Goal: Information Seeking & Learning: Learn about a topic

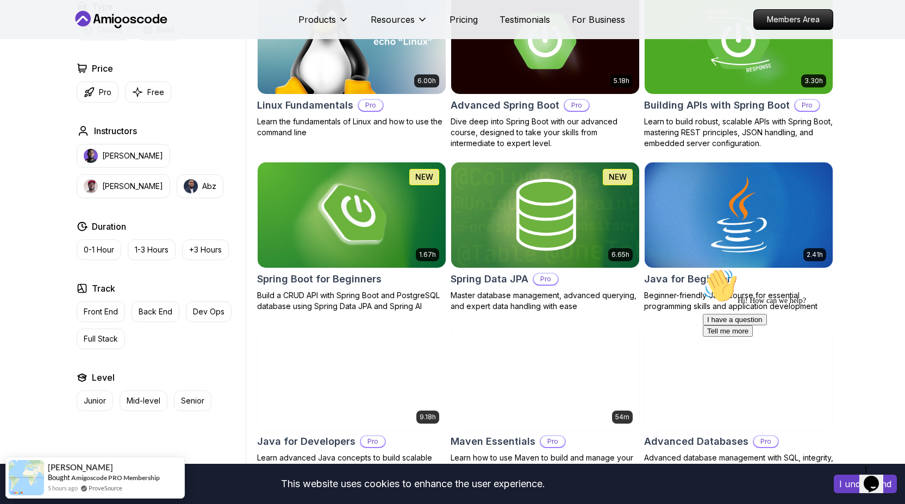
scroll to position [74, 0]
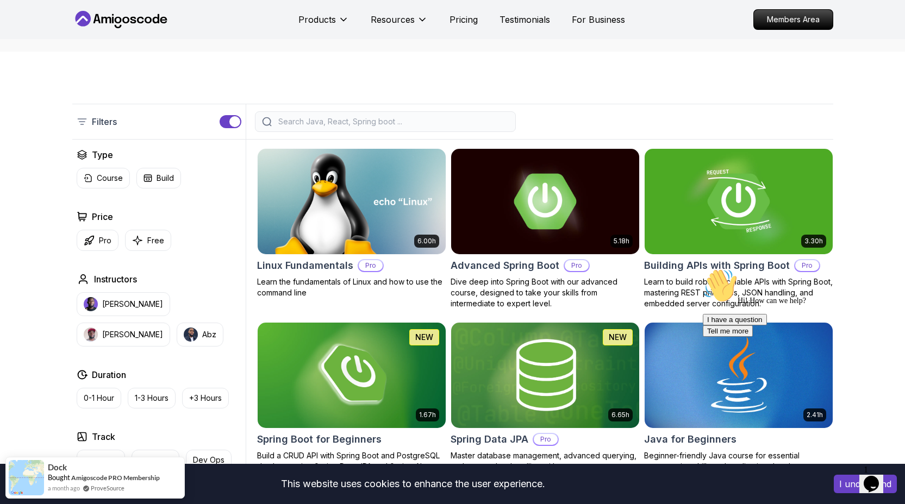
scroll to position [195, 0]
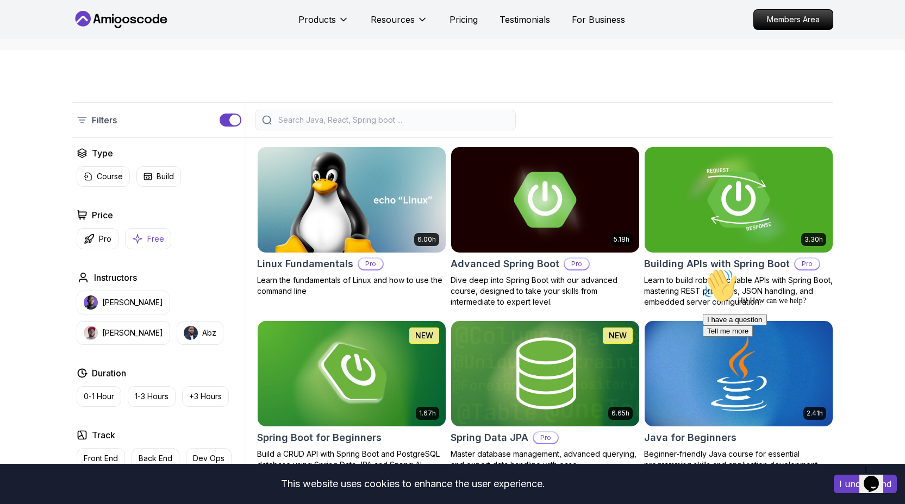
click at [144, 237] on button "Free" at bounding box center [148, 238] width 46 height 21
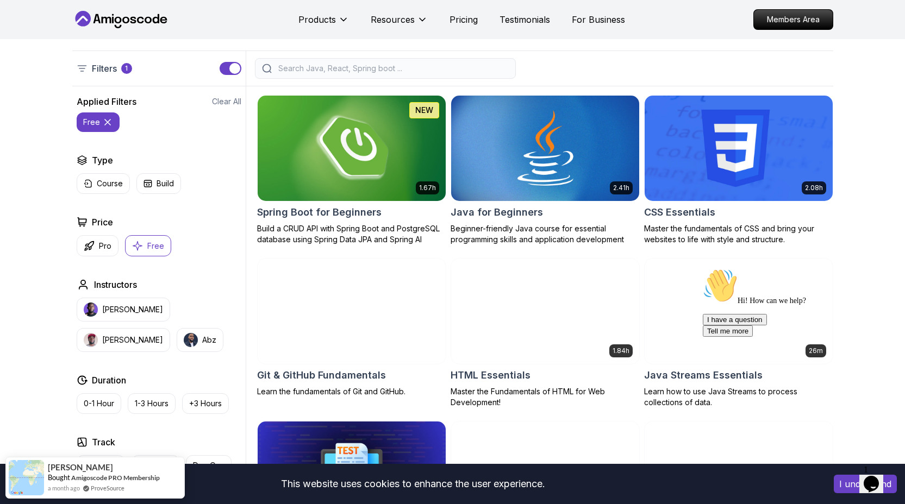
scroll to position [247, 0]
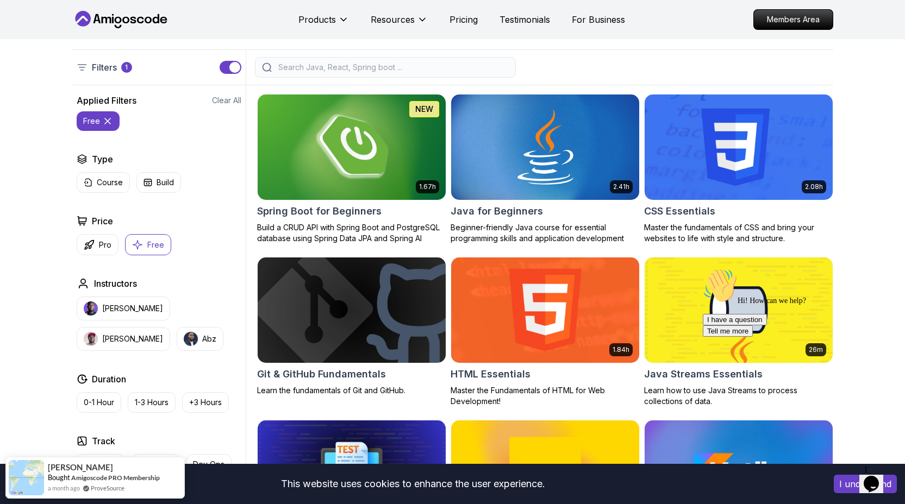
click at [357, 149] on img at bounding box center [351, 147] width 197 height 110
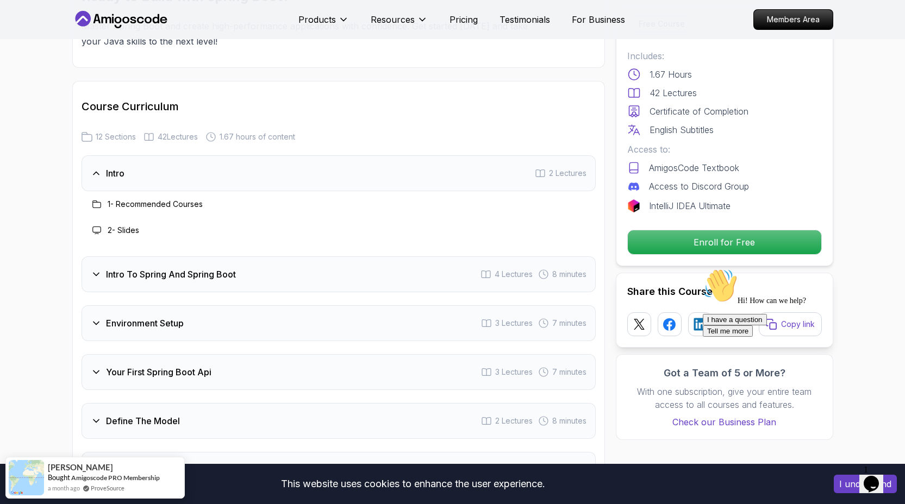
scroll to position [1284, 0]
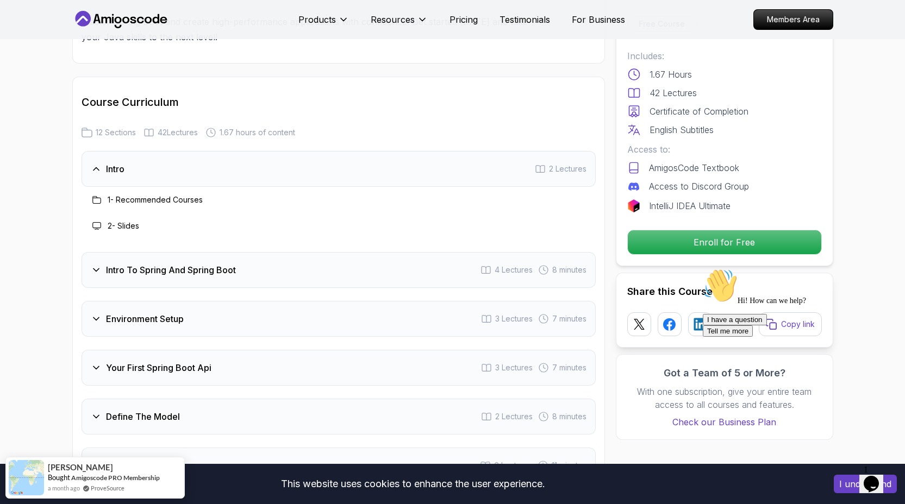
click at [94, 265] on icon at bounding box center [96, 270] width 11 height 11
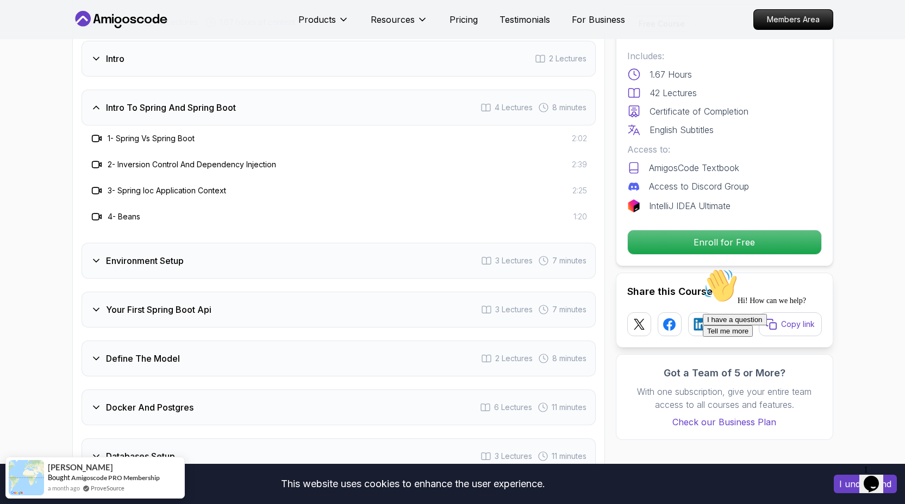
scroll to position [1399, 0]
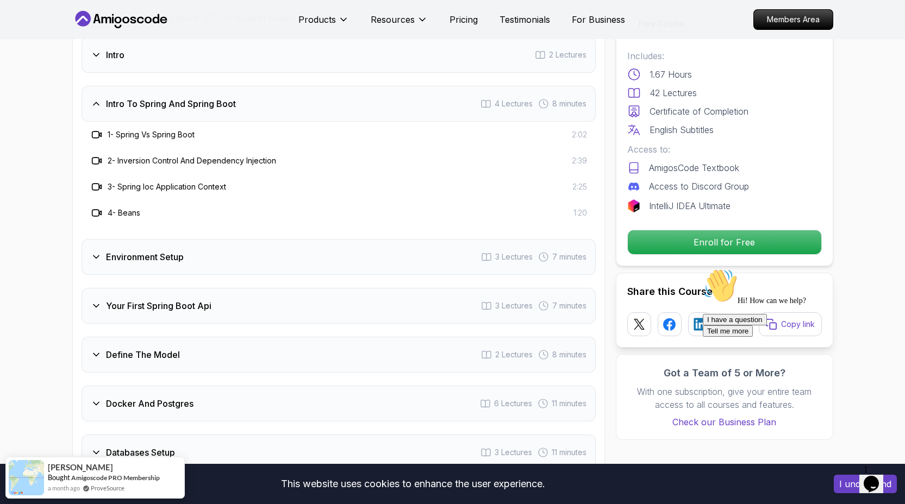
click at [100, 252] on icon at bounding box center [96, 257] width 11 height 11
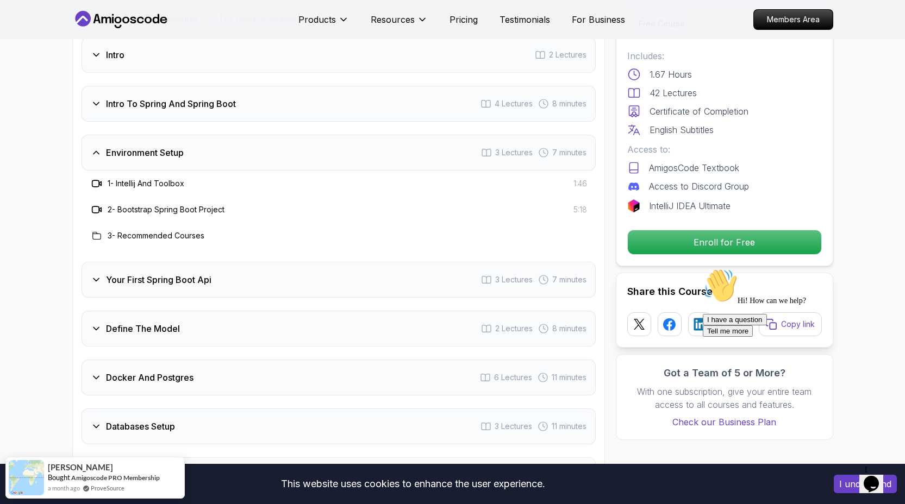
click at [102, 273] on div "Your First Spring Boot Api" at bounding box center [151, 279] width 121 height 13
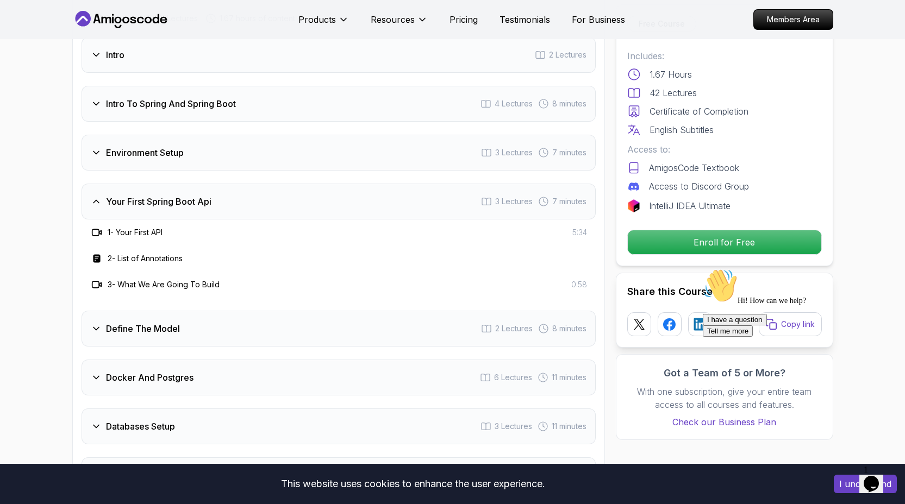
click at [94, 328] on icon at bounding box center [95, 329] width 5 height 3
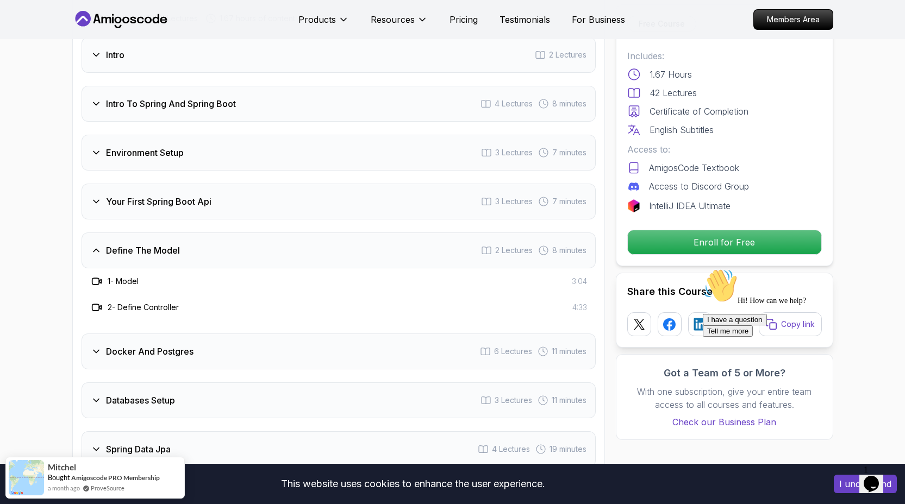
click at [95, 346] on icon at bounding box center [96, 351] width 11 height 11
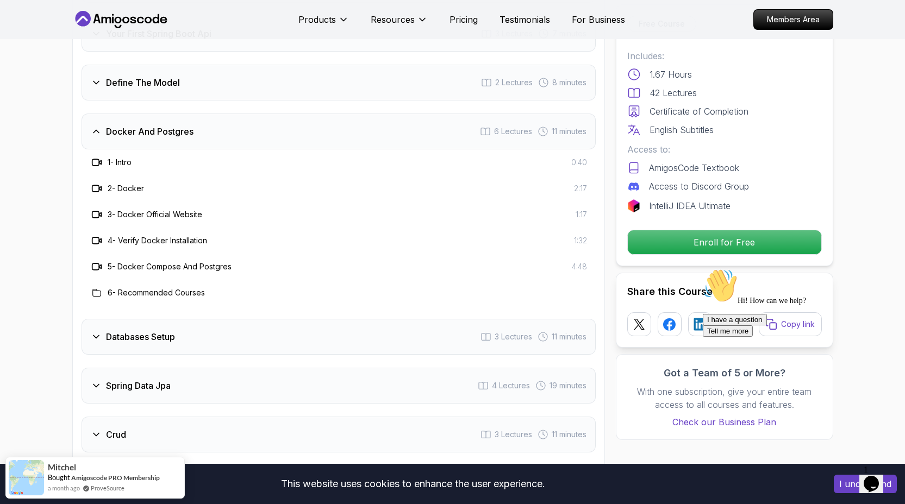
scroll to position [1569, 0]
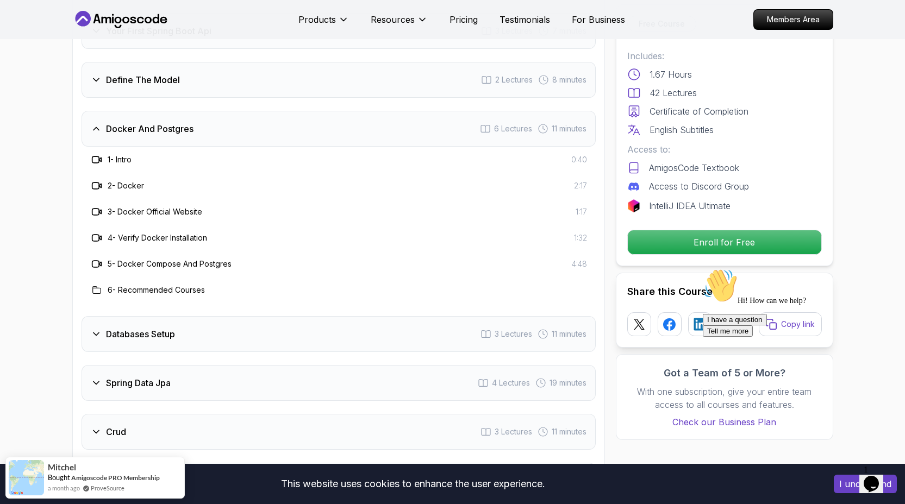
click at [97, 316] on div "Databases Setup 3 Lectures 11 minutes" at bounding box center [339, 334] width 514 height 36
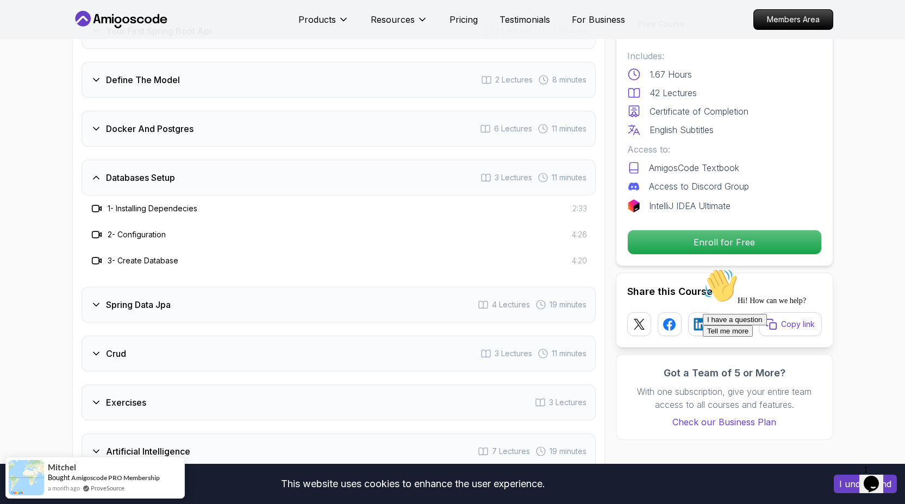
click at [121, 298] on h3 "Spring Data Jpa" at bounding box center [138, 304] width 65 height 13
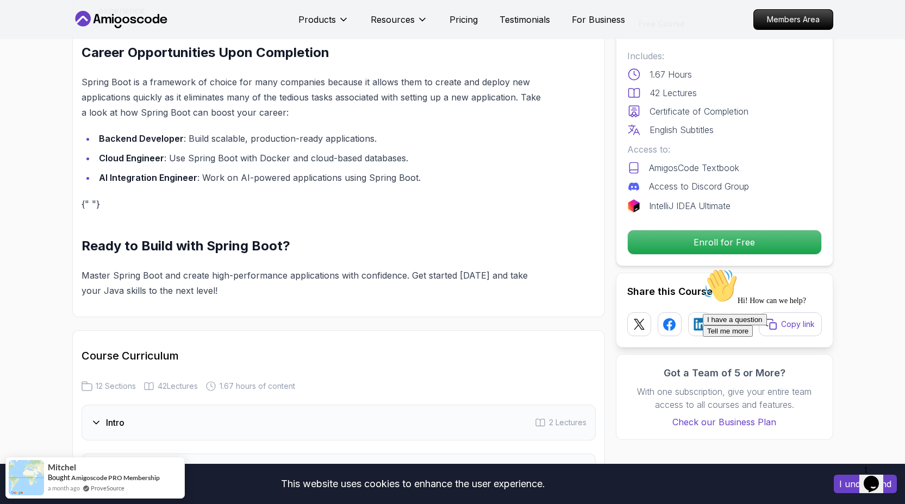
scroll to position [1029, 0]
